Goal: Complete application form

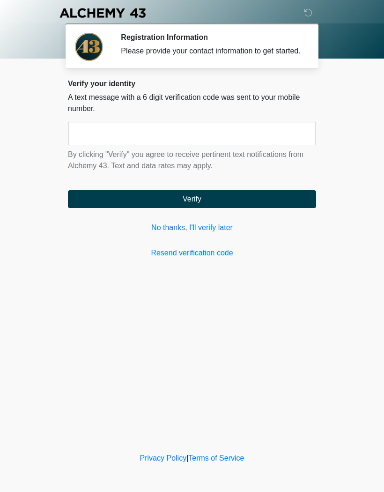
click at [240, 144] on input "text" at bounding box center [192, 133] width 248 height 23
type input "******"
click at [296, 208] on button "Verify" at bounding box center [192, 199] width 248 height 18
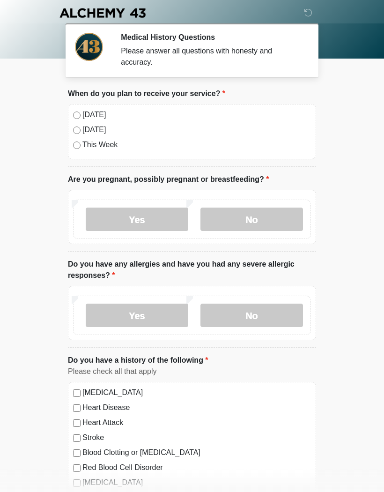
click at [94, 119] on label "Today" at bounding box center [196, 114] width 229 height 11
click at [260, 216] on label "No" at bounding box center [251, 218] width 103 height 23
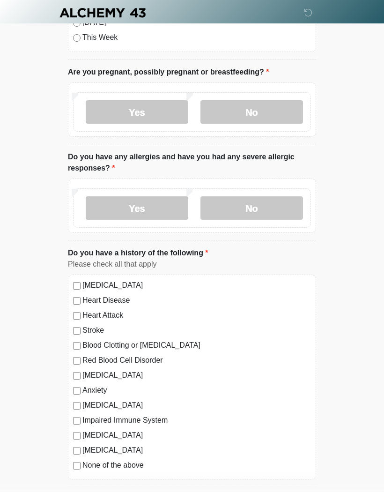
scroll to position [107, 0]
click at [274, 206] on label "No" at bounding box center [251, 207] width 103 height 23
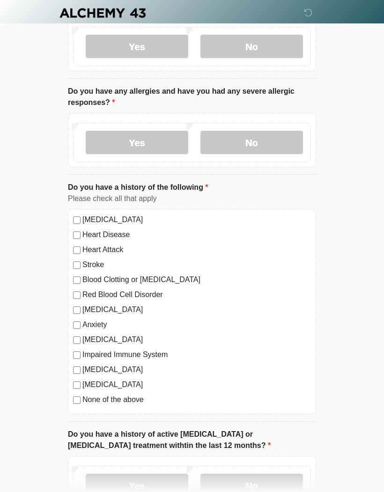
scroll to position [176, 0]
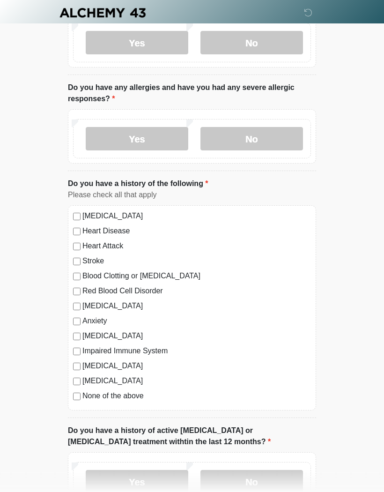
click at [124, 399] on label "None of the above" at bounding box center [196, 396] width 229 height 11
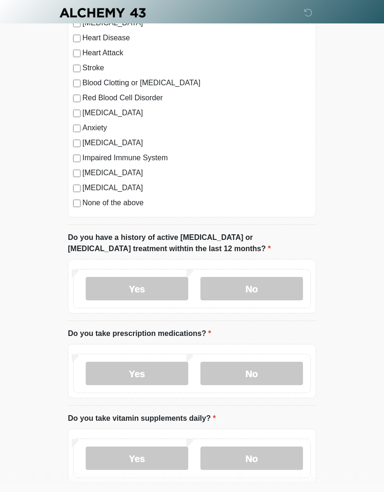
scroll to position [370, 0]
click at [268, 290] on label "No" at bounding box center [251, 288] width 103 height 23
click at [258, 383] on label "No" at bounding box center [251, 373] width 103 height 23
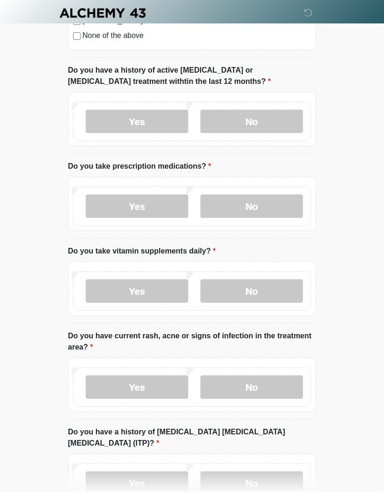
scroll to position [538, 0]
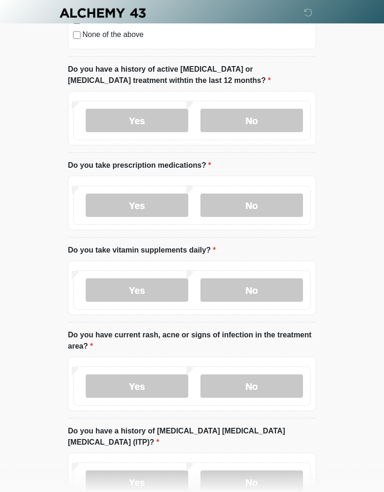
click at [164, 289] on label "Yes" at bounding box center [137, 289] width 103 height 23
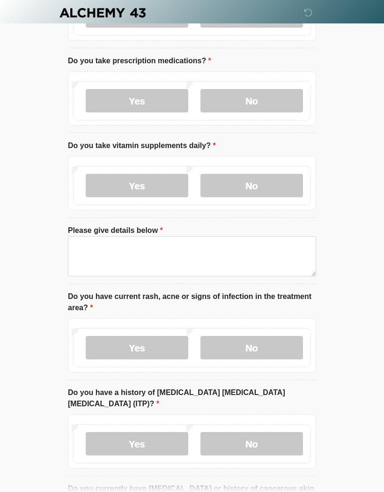
scroll to position [642, 0]
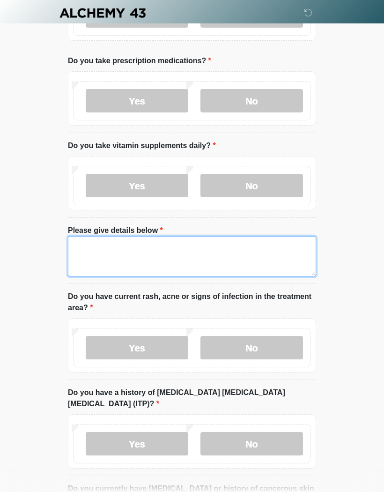
click at [218, 258] on textarea "Please give details below" at bounding box center [192, 256] width 248 height 40
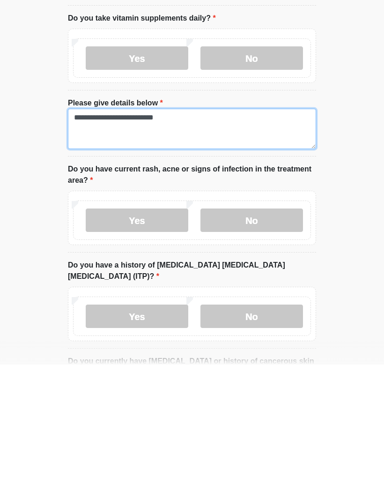
type textarea "**********"
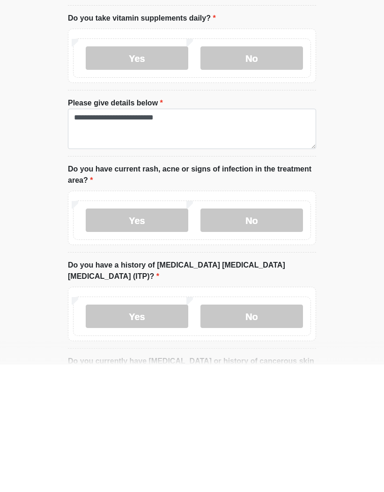
click at [270, 336] on label "No" at bounding box center [251, 347] width 103 height 23
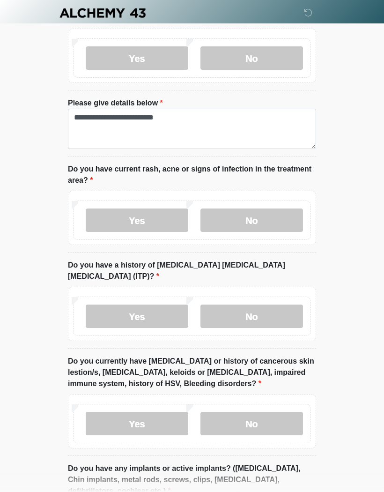
click at [266, 308] on label "No" at bounding box center [251, 315] width 103 height 23
click at [257, 412] on label "No" at bounding box center [251, 423] width 103 height 23
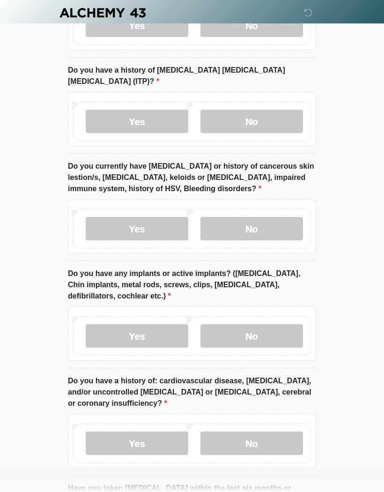
scroll to position [978, 0]
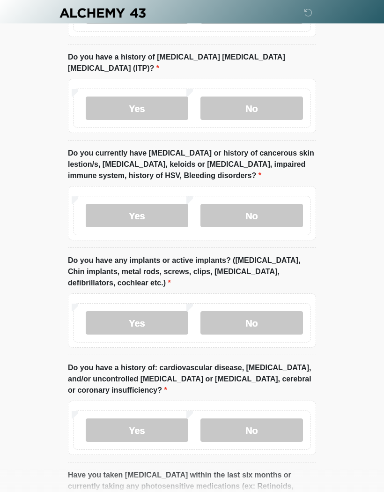
click at [259, 311] on label "No" at bounding box center [251, 322] width 103 height 23
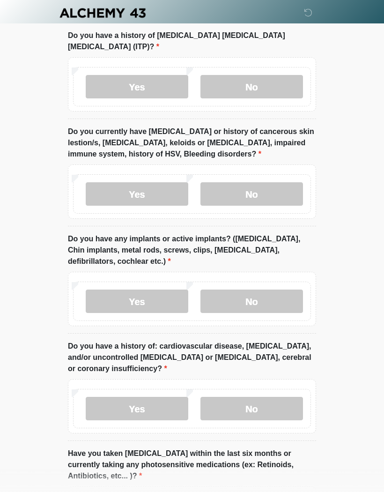
scroll to position [1076, 0]
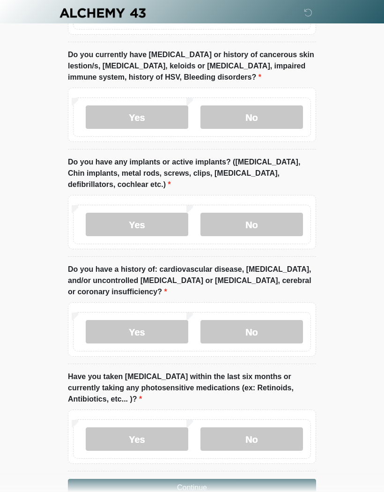
click at [263, 320] on label "No" at bounding box center [251, 331] width 103 height 23
click at [260, 436] on label "No" at bounding box center [251, 438] width 103 height 23
click at [218, 480] on button "Continue" at bounding box center [192, 488] width 248 height 18
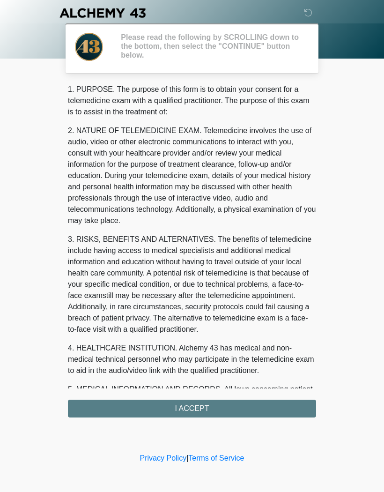
scroll to position [0, 0]
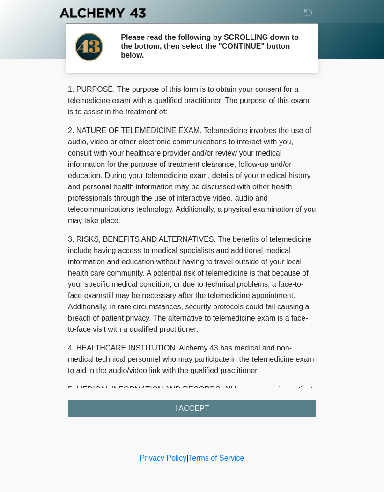
click at [237, 407] on div "1. PURPOSE. The purpose of this form is to obtain your consent for a telemedici…" at bounding box center [192, 250] width 248 height 333
click at [219, 416] on div "1. PURPOSE. The purpose of this form is to obtain your consent for a telemedici…" at bounding box center [192, 250] width 248 height 333
click at [232, 410] on div "1. PURPOSE. The purpose of this form is to obtain your consent for a telemedici…" at bounding box center [192, 250] width 248 height 333
click at [231, 407] on div "1. PURPOSE. The purpose of this form is to obtain your consent for a telemedici…" at bounding box center [192, 250] width 248 height 333
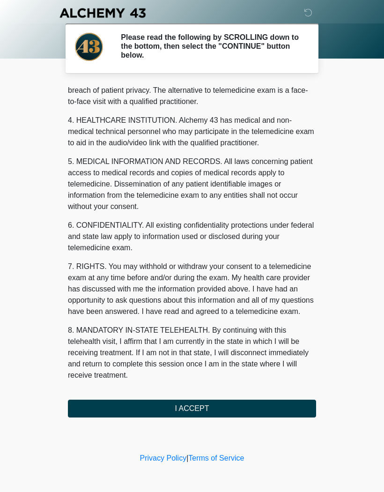
scroll to position [239, 0]
click at [189, 413] on button "I ACCEPT" at bounding box center [192, 409] width 248 height 18
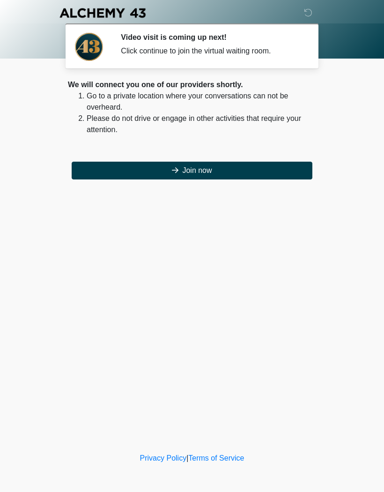
click at [255, 170] on button "Join now" at bounding box center [192, 171] width 241 height 18
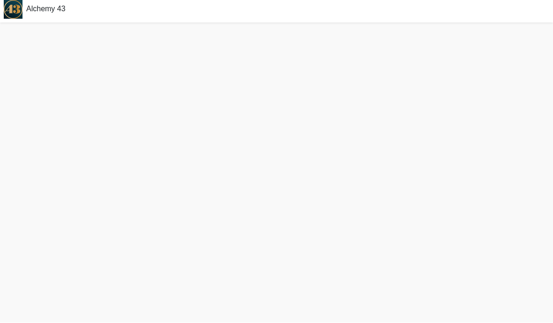
scroll to position [44, 0]
